Goal: Find specific page/section

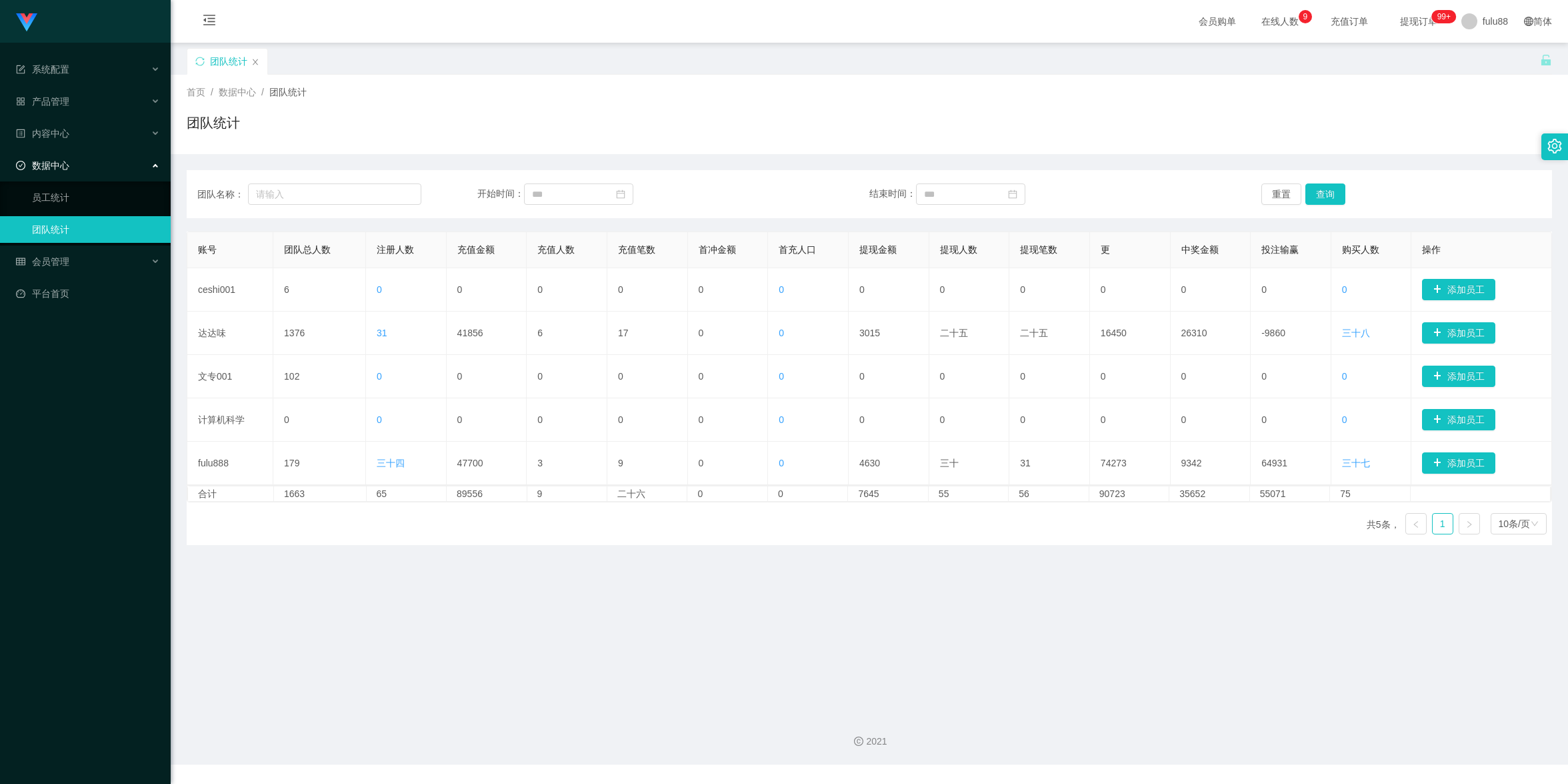
drag, startPoint x: 796, startPoint y: 643, endPoint x: 749, endPoint y: 611, distance: 56.9
click at [794, 642] on main "关闭门户 关闭右侧 关闭其他 刷新页面 团队统计 首页 / 数据中心 / 团队统计 / 团队统计 团队名称： 开始时间： 结束时间： 重置 查询 账号 团队总…" at bounding box center [869, 372] width 1397 height 660
drag, startPoint x: 595, startPoint y: 624, endPoint x: 568, endPoint y: 616, distance: 28.2
click at [597, 625] on main "关闭门户 关闭右侧 关闭其他 刷新页面 团队统计 首页 / 数据中心 / 团队统计 / 团队统计 团队名称： 开始时间： 结束时间： 重置 查询 账号 团队总…" at bounding box center [869, 372] width 1397 height 660
